Goal: Information Seeking & Learning: Learn about a topic

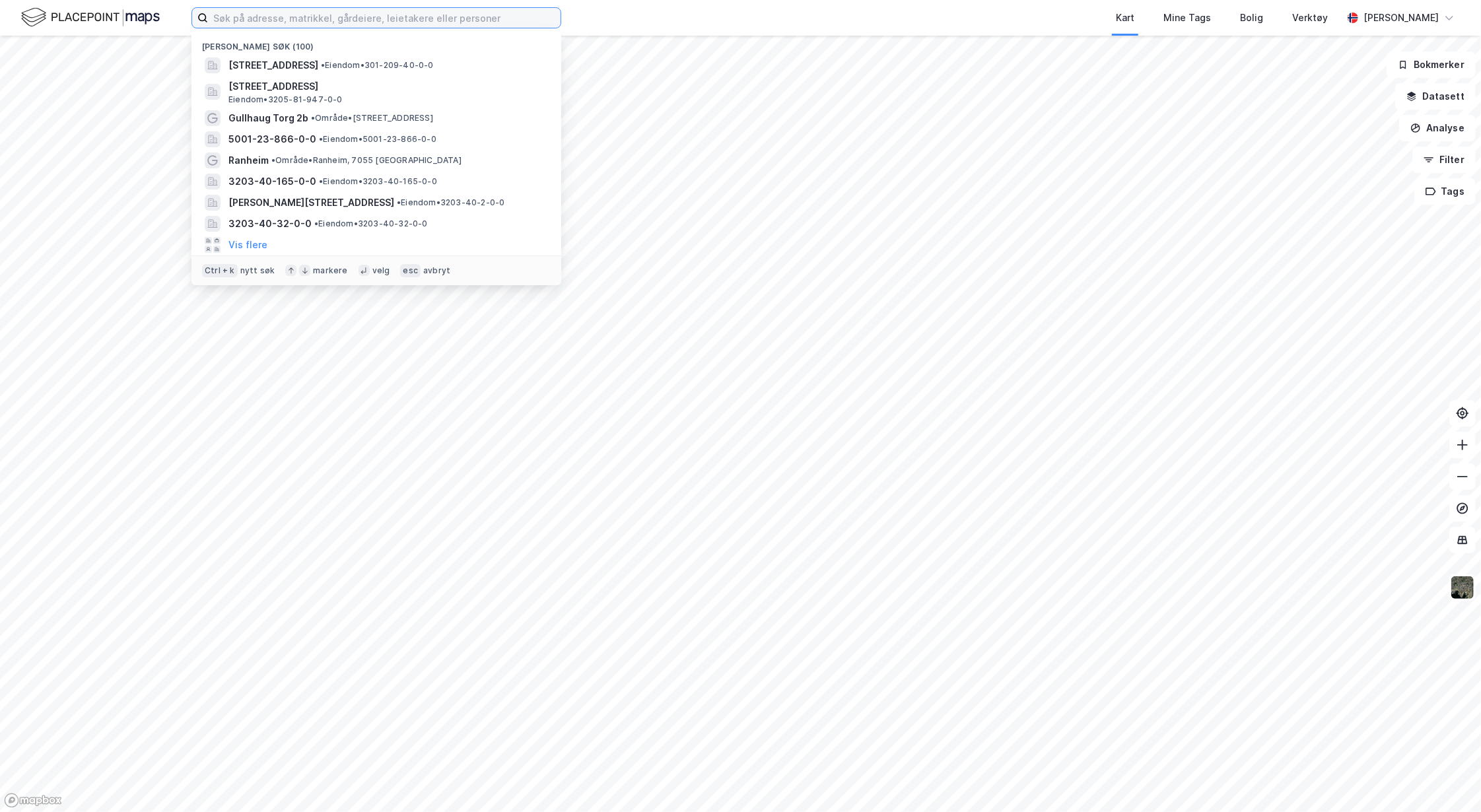
click at [240, 20] on input at bounding box center [384, 17] width 352 height 20
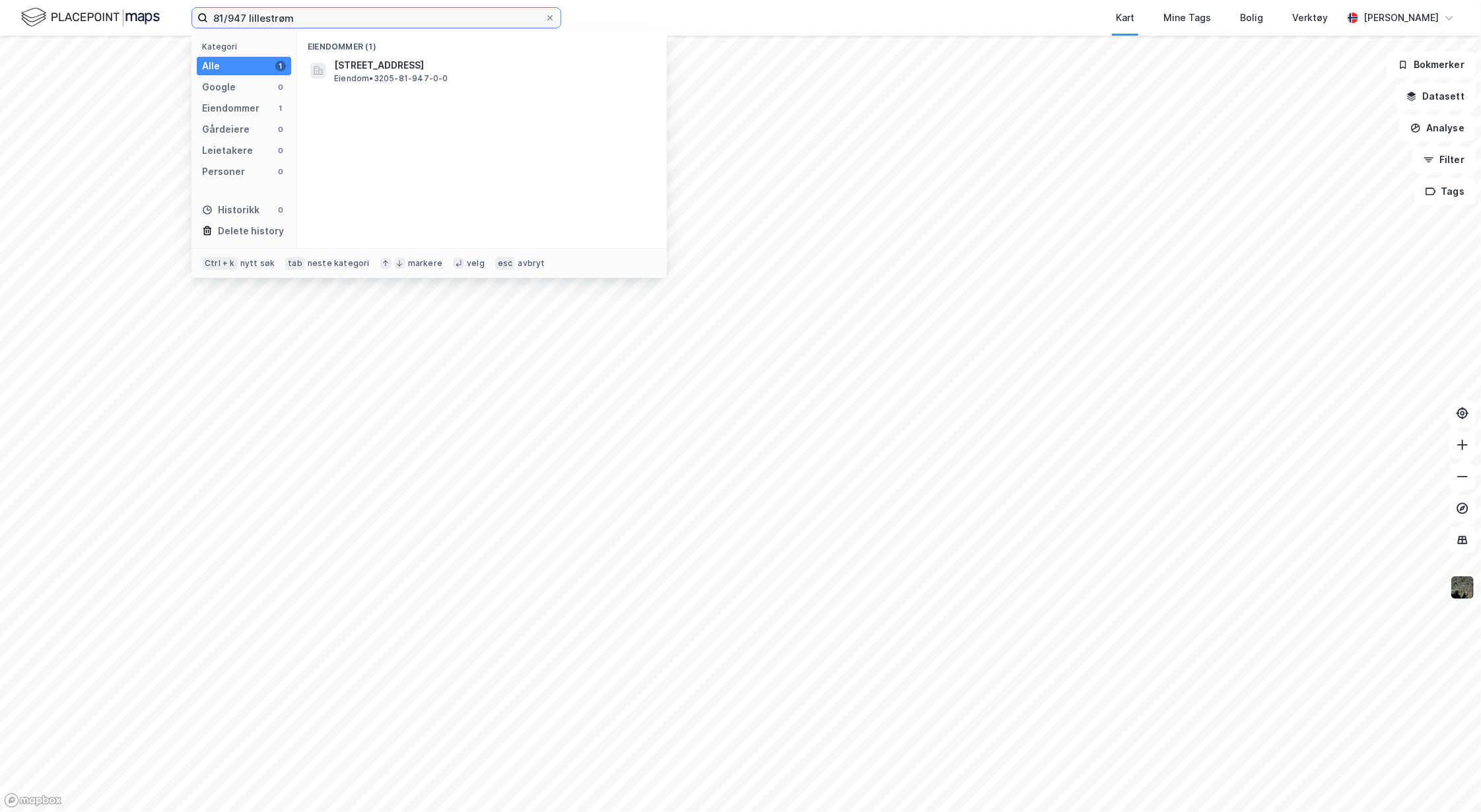
type input "81/947 lillestrøm"
click at [368, 73] on span "Eiendom • 3205-81-947-0-0" at bounding box center [391, 78] width 115 height 10
